Goal: Find specific page/section: Find specific page/section

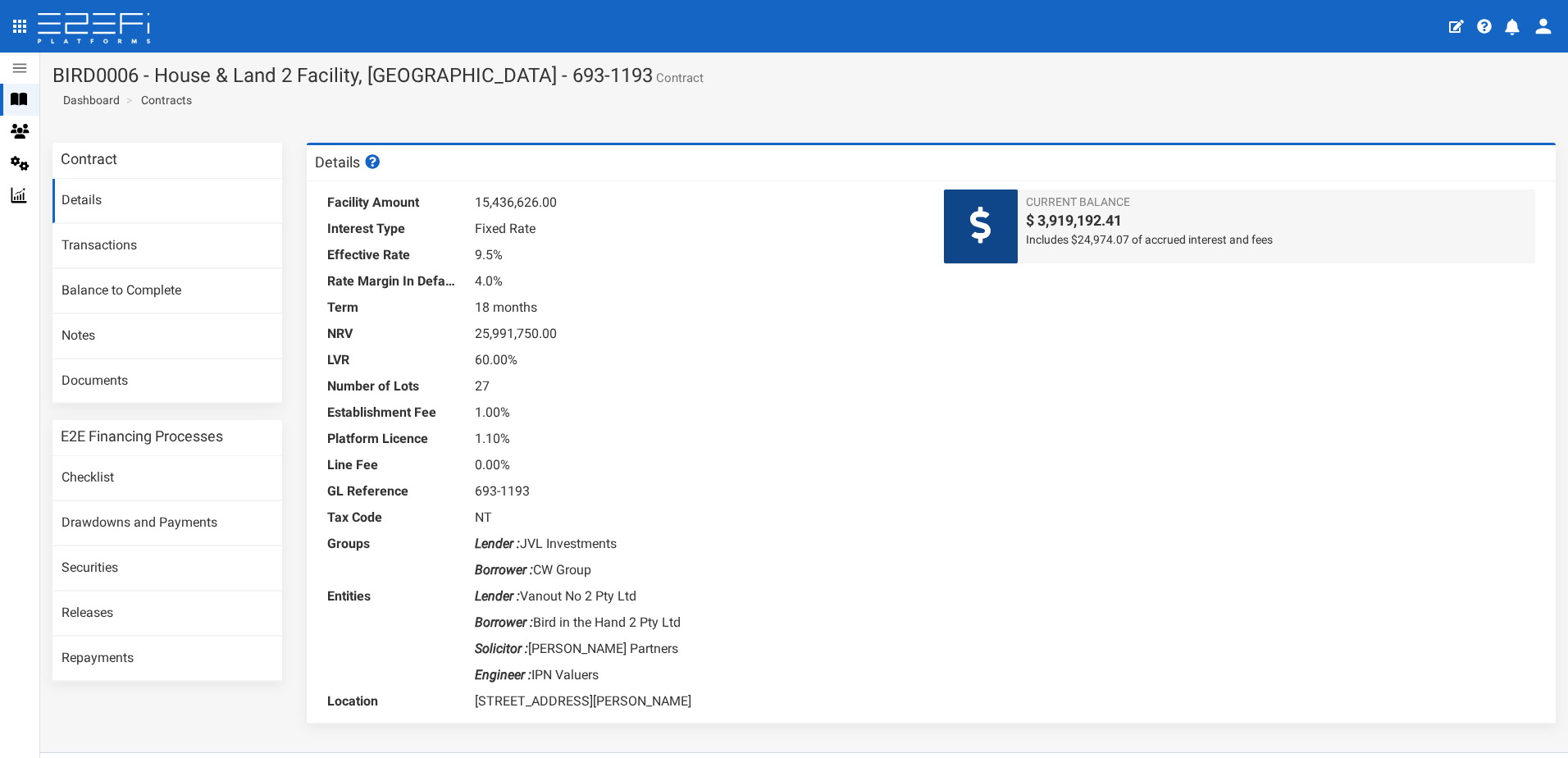
click at [173, 102] on link "Contracts" at bounding box center [167, 100] width 51 height 17
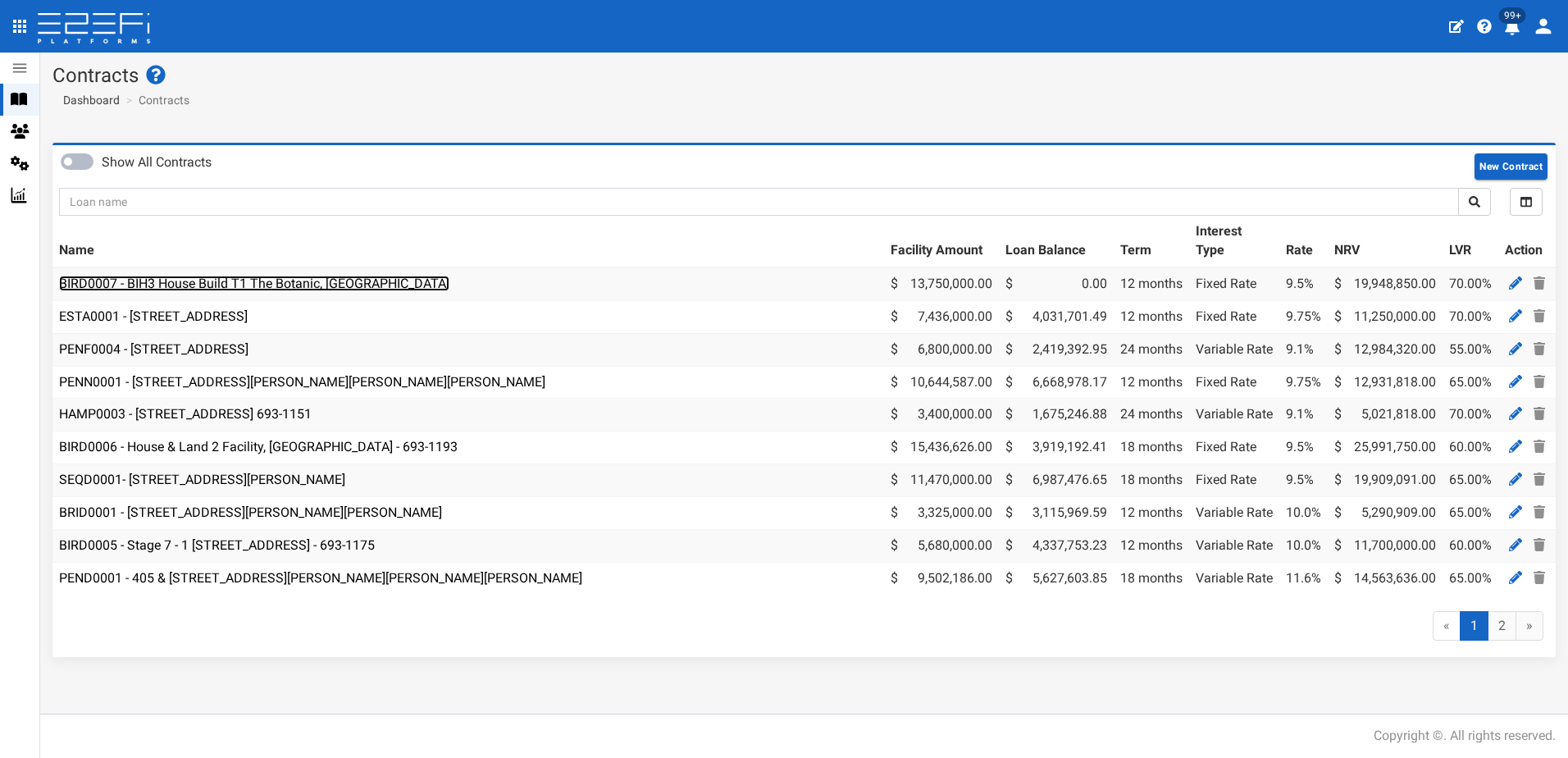
click at [254, 287] on link "BIRD0007 - BIH3 House Build T1 The Botanic, [GEOGRAPHIC_DATA]" at bounding box center [254, 283] width 390 height 16
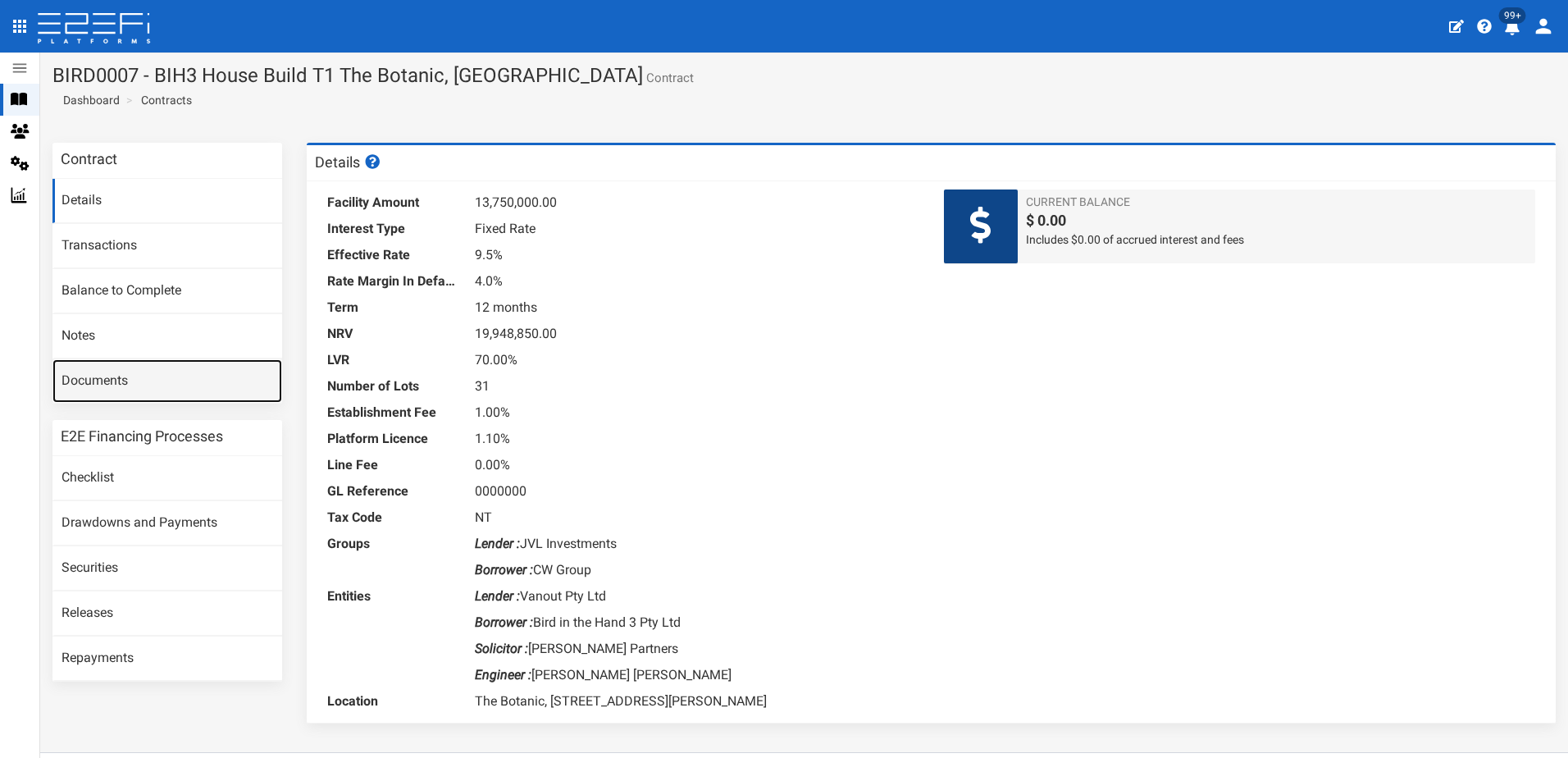
click at [100, 391] on link "Documents" at bounding box center [167, 382] width 230 height 45
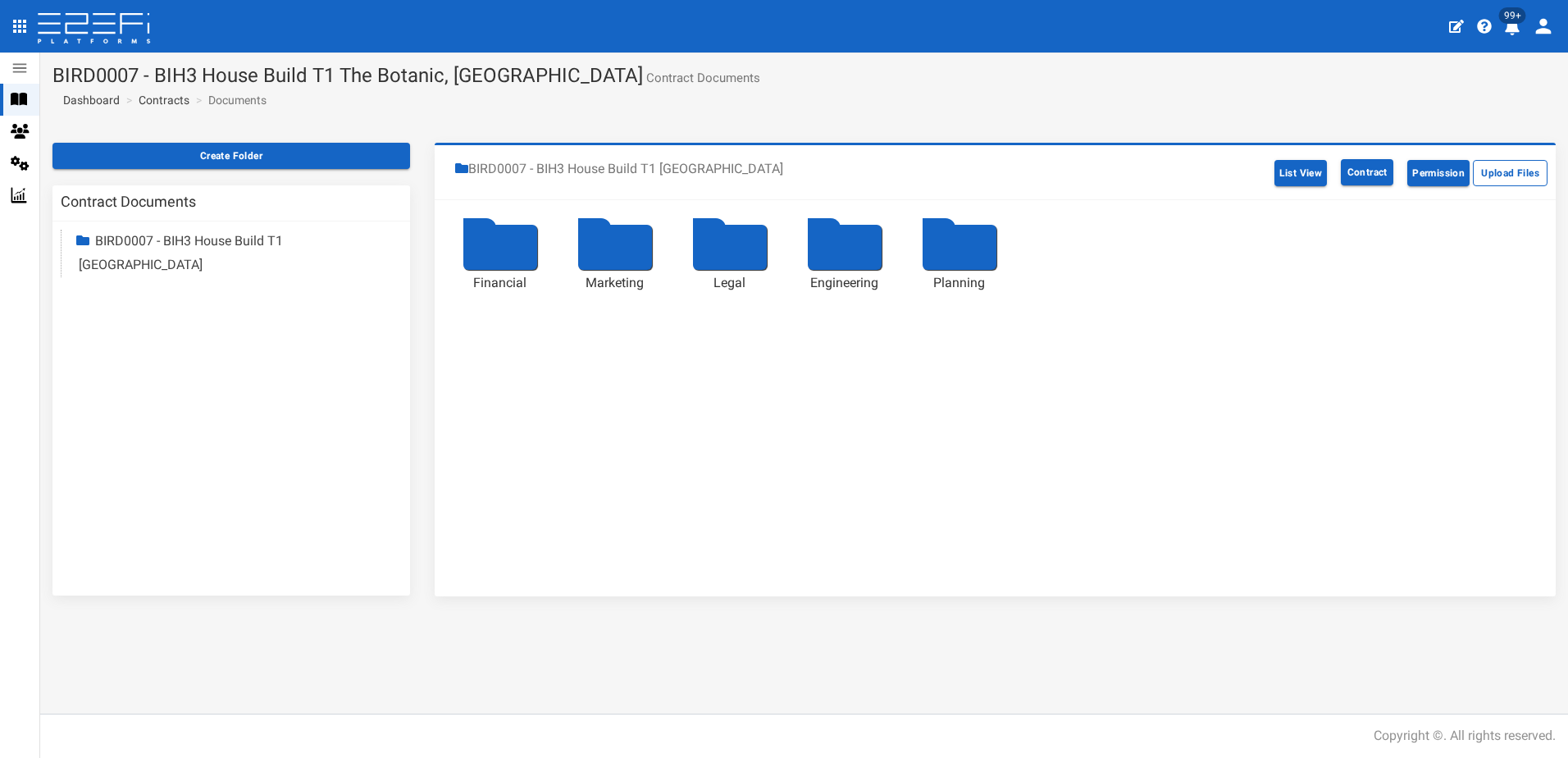
click at [484, 258] on div at bounding box center [500, 247] width 74 height 45
click at [480, 249] on div at bounding box center [500, 247] width 74 height 45
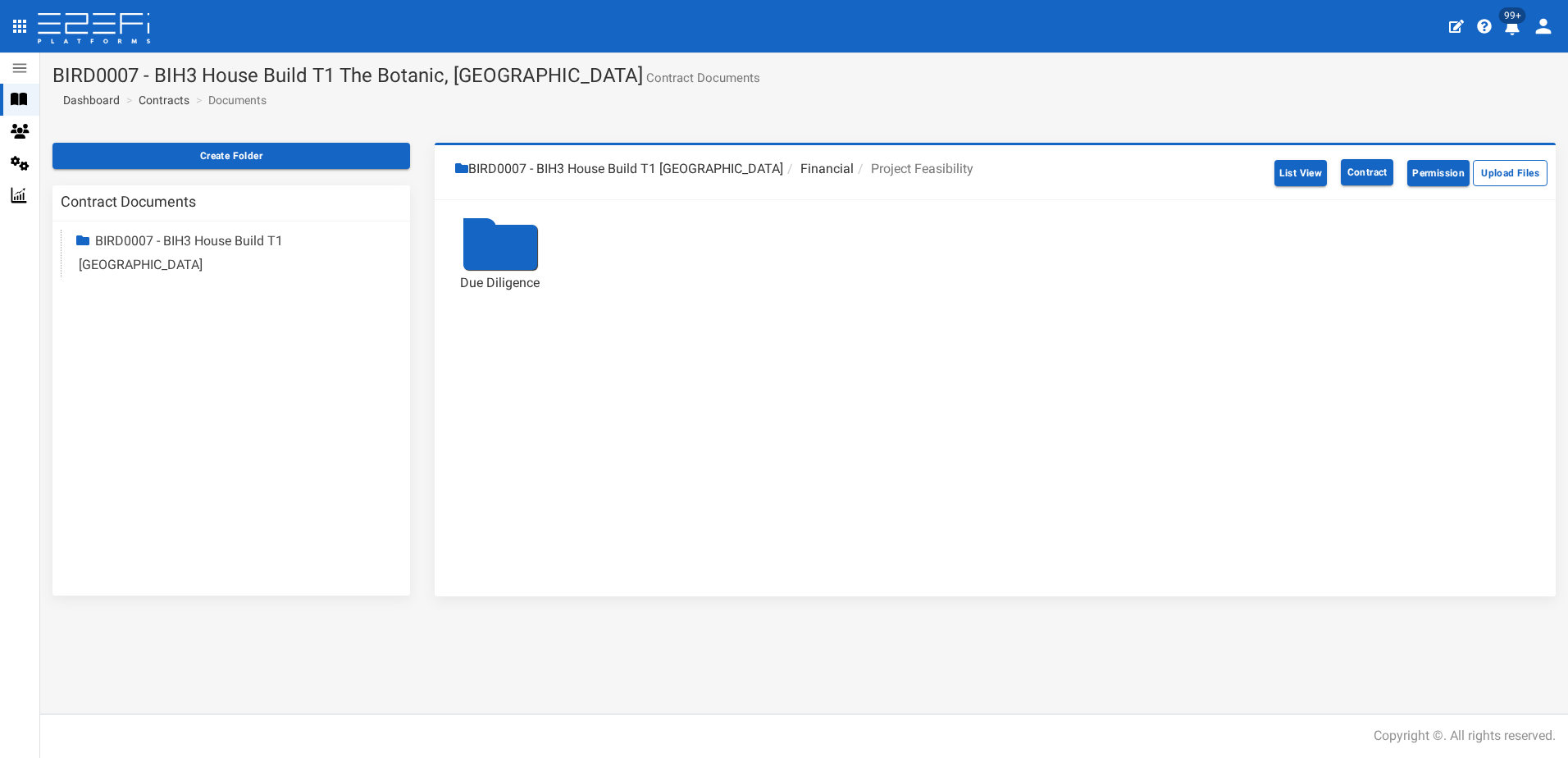
click at [495, 246] on div at bounding box center [500, 247] width 74 height 45
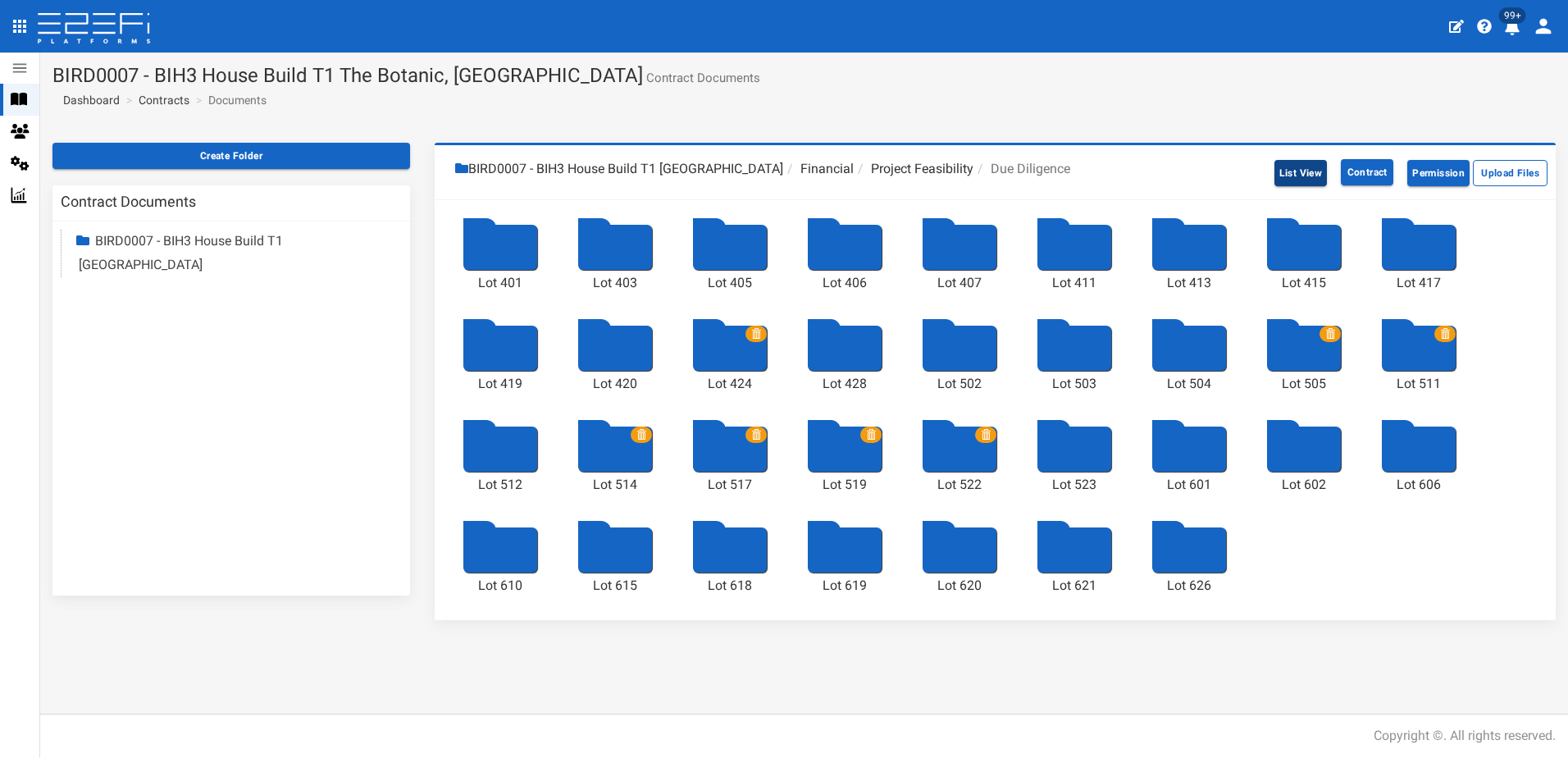
click at [1297, 163] on button "List View" at bounding box center [1301, 173] width 53 height 26
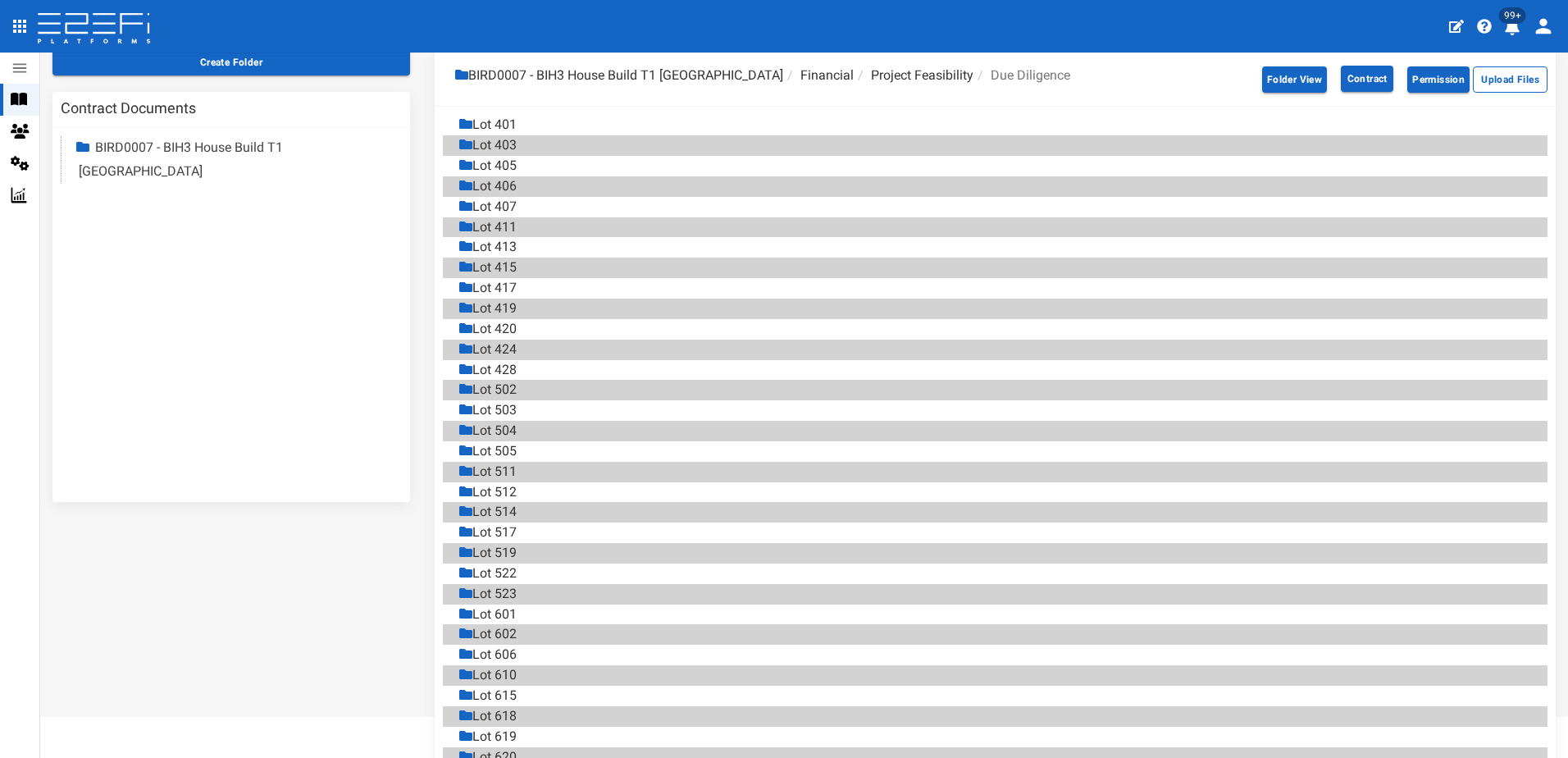
scroll to position [225, 0]
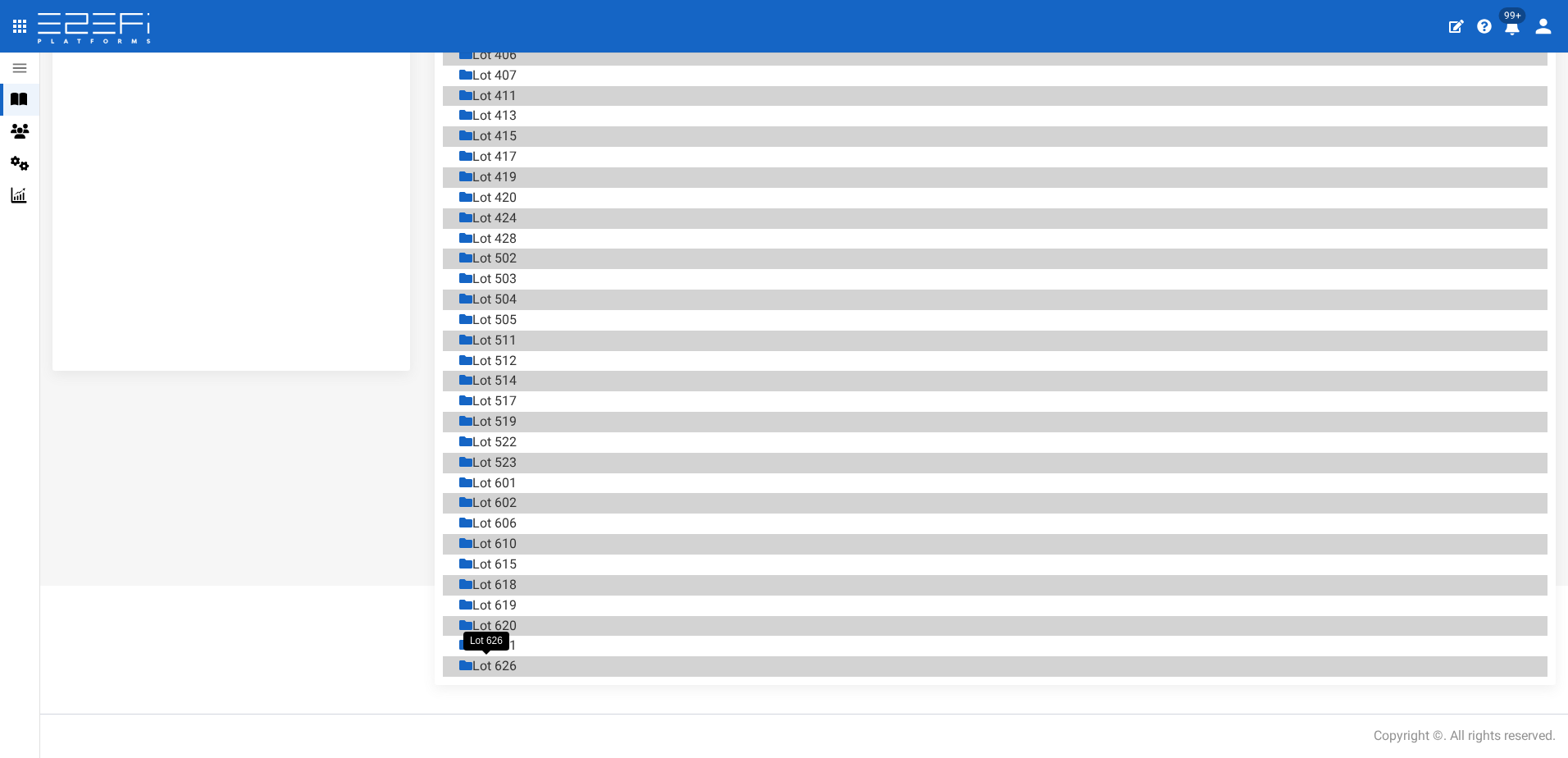
click at [489, 661] on div "Lot 626" at bounding box center [488, 666] width 57 height 19
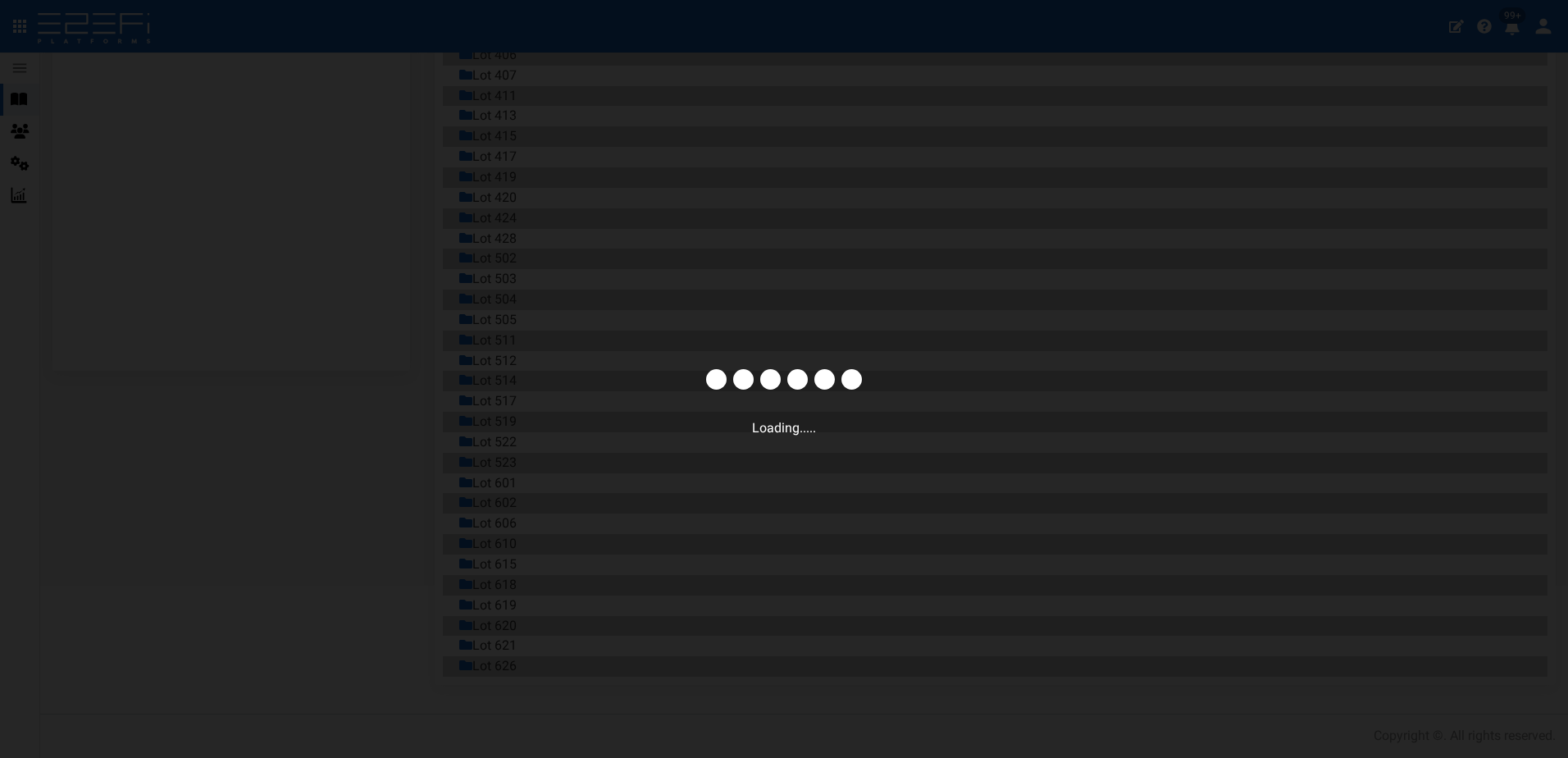
scroll to position [0, 0]
